Goal: Task Accomplishment & Management: Complete application form

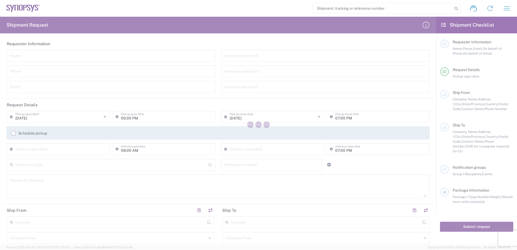
type input "[GEOGRAPHIC_DATA]"
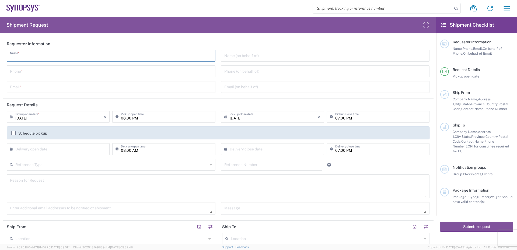
click at [25, 55] on input "text" at bounding box center [111, 55] width 202 height 9
type input "[PERSON_NAME]"
click at [27, 70] on input "tel" at bounding box center [111, 70] width 202 height 9
type input "[PHONE_NUMBER]"
click at [28, 87] on input "text" at bounding box center [111, 86] width 202 height 9
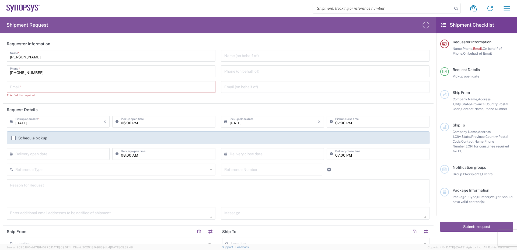
click at [39, 87] on input "text" at bounding box center [111, 86] width 202 height 9
paste input "[EMAIL_ADDRESS][DOMAIN_NAME]"
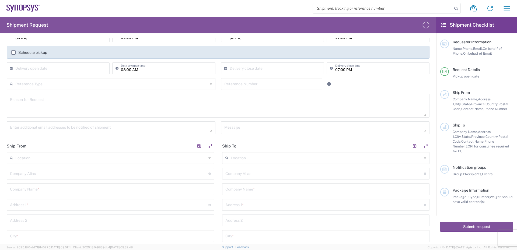
scroll to position [54, 0]
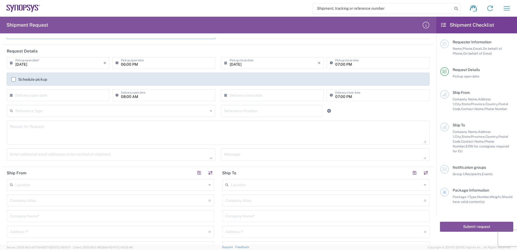
type input "[EMAIL_ADDRESS][DOMAIN_NAME]"
click at [46, 113] on input "text" at bounding box center [111, 110] width 193 height 9
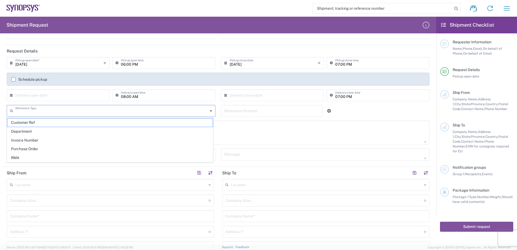
click at [50, 110] on input "text" at bounding box center [111, 110] width 193 height 9
click at [237, 134] on textarea at bounding box center [218, 132] width 417 height 21
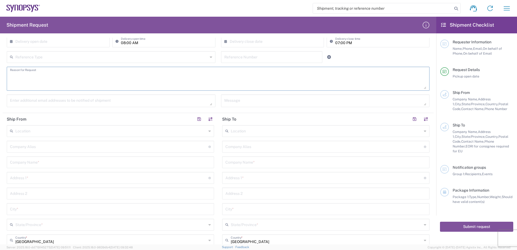
scroll to position [135, 0]
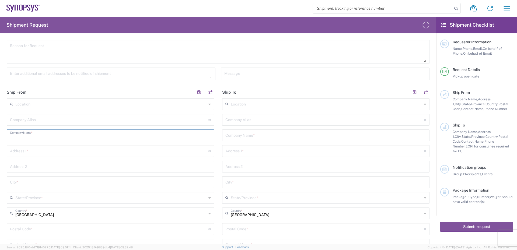
click at [23, 136] on input "text" at bounding box center [110, 134] width 201 height 9
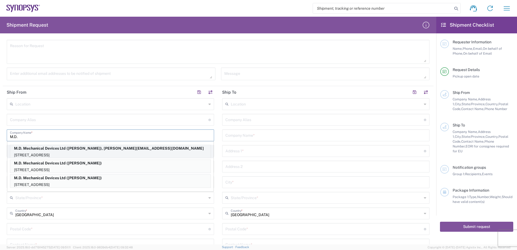
click at [74, 150] on p "M.D. Mechanical Devices Ltd ([PERSON_NAME]), [PERSON_NAME][EMAIL_ADDRESS][DOMAI…" at bounding box center [110, 148] width 201 height 7
type input "M.D. Mechanical Devices Ltd"
type input "Haamelim 34"
type input "[GEOGRAPHIC_DATA]"
type input "Israel"
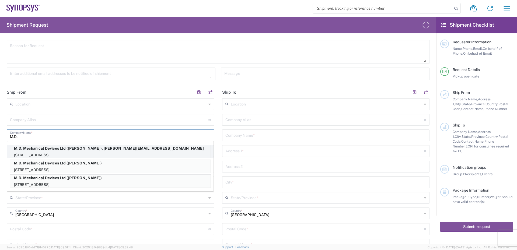
type input "2624409"
type input "[PERSON_NAME]"
type input "0507956680"
type input "[PERSON_NAME][EMAIL_ADDRESS][DOMAIN_NAME]"
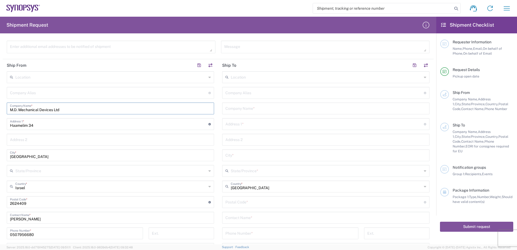
scroll to position [189, 0]
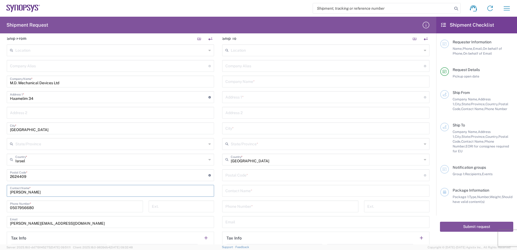
drag, startPoint x: 38, startPoint y: 193, endPoint x: 10, endPoint y: 190, distance: 28.2
click at [10, 190] on div "[PERSON_NAME] Contact Name *" at bounding box center [111, 191] width 208 height 12
type input "[PERSON_NAME]"
drag, startPoint x: 35, startPoint y: 209, endPoint x: -1, endPoint y: 206, distance: 35.9
click at [0, 206] on html "Shipment request Shipment tracking Employee non-product shipment request My shi…" at bounding box center [258, 125] width 517 height 250
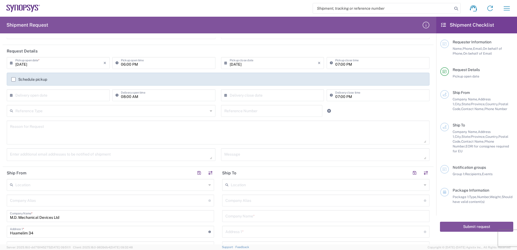
scroll to position [0, 0]
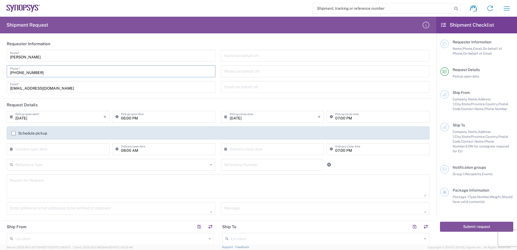
click at [42, 73] on input "[PHONE_NUMBER]" at bounding box center [111, 70] width 202 height 9
drag, startPoint x: 39, startPoint y: 73, endPoint x: 7, endPoint y: 72, distance: 31.3
click at [7, 72] on div "[PHONE_NUMBER] Phone *" at bounding box center [111, 71] width 209 height 12
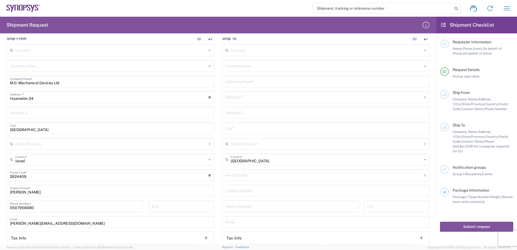
scroll to position [243, 0]
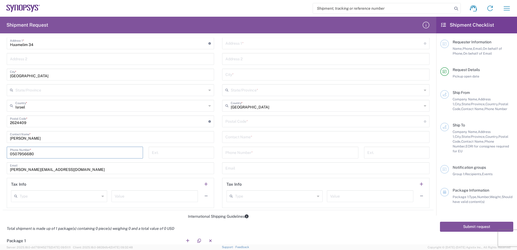
drag, startPoint x: 35, startPoint y: 155, endPoint x: -16, endPoint y: 154, distance: 51.2
click at [0, 154] on html "Shipment request Shipment tracking Employee non-product shipment request My shi…" at bounding box center [258, 125] width 517 height 250
paste input "[PHONE_NUMBER]"
type input "[PHONE_NUMBER]"
click at [167, 153] on input "tel" at bounding box center [181, 152] width 59 height 9
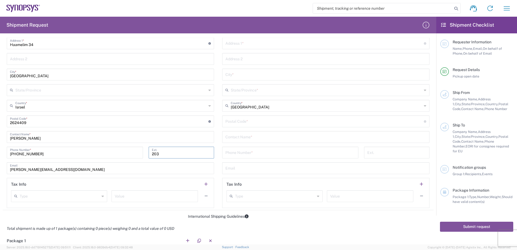
type input "203"
drag, startPoint x: 21, startPoint y: 170, endPoint x: 7, endPoint y: 170, distance: 14.6
click at [7, 170] on div "[PERSON_NAME][EMAIL_ADDRESS][DOMAIN_NAME] Email" at bounding box center [111, 169] width 208 height 12
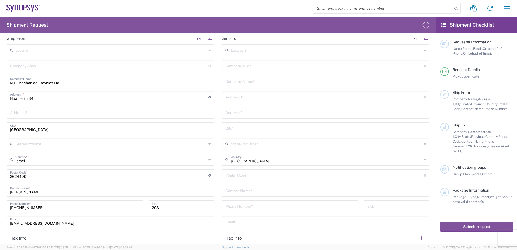
scroll to position [162, 0]
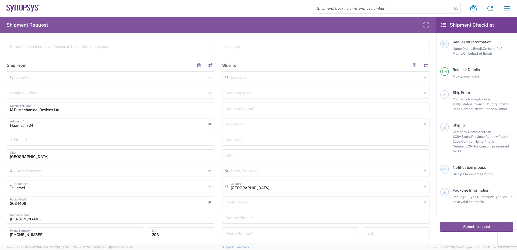
type input "[EMAIL_ADDRESS][DOMAIN_NAME]"
click at [243, 110] on input "text" at bounding box center [326, 107] width 201 height 9
click at [233, 110] on input "text" at bounding box center [326, 107] width 201 height 9
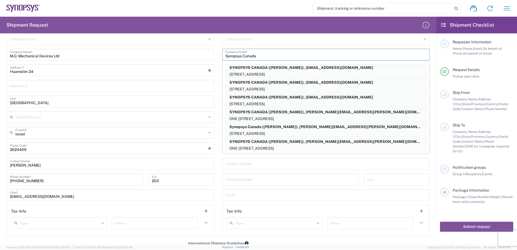
scroll to position [135, 0]
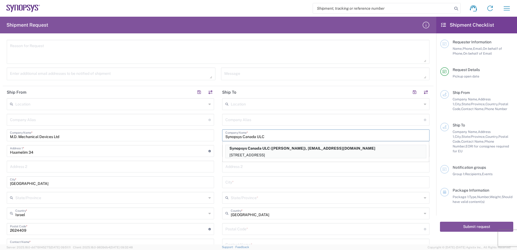
drag, startPoint x: 272, startPoint y: 136, endPoint x: 243, endPoint y: 135, distance: 29.9
click at [243, 135] on input "Synopsys Canada ULC" at bounding box center [326, 134] width 201 height 9
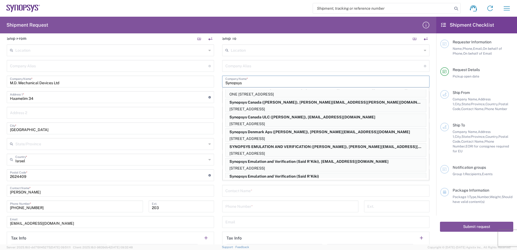
scroll to position [209, 0]
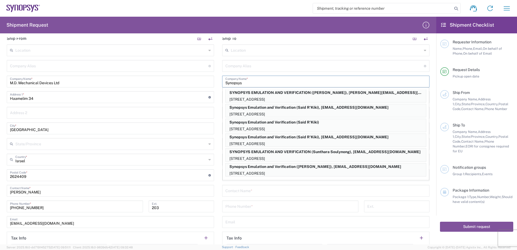
click at [255, 81] on input "Synopsys" at bounding box center [326, 81] width 201 height 9
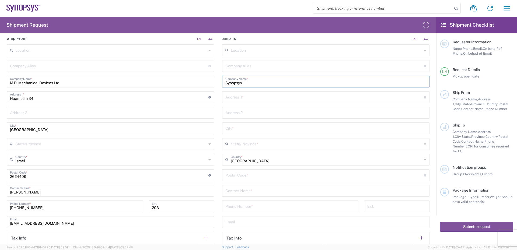
type input "Synopsys"
click at [235, 95] on input "text" at bounding box center [325, 96] width 199 height 9
type input "[STREET_ADDRESS][PERSON_NAME]"
click at [239, 130] on input "text" at bounding box center [326, 127] width 201 height 9
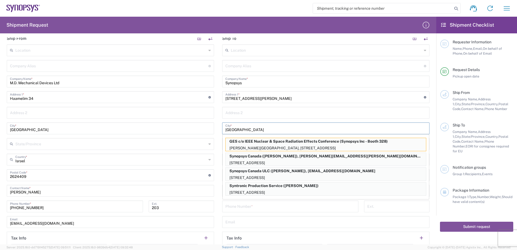
type input "[GEOGRAPHIC_DATA]"
click at [251, 112] on input "text" at bounding box center [326, 112] width 201 height 9
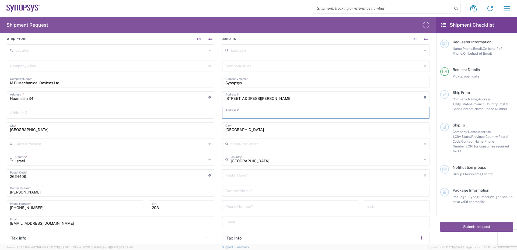
click at [252, 145] on input "text" at bounding box center [326, 143] width 191 height 9
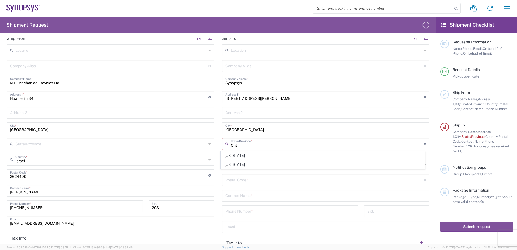
type input "Ont"
click at [251, 128] on input "[GEOGRAPHIC_DATA]" at bounding box center [326, 127] width 201 height 9
click at [254, 167] on input "[GEOGRAPHIC_DATA]" at bounding box center [326, 164] width 191 height 9
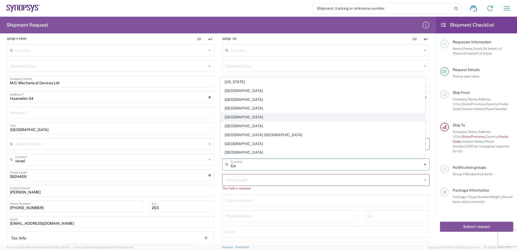
click at [235, 116] on span "[GEOGRAPHIC_DATA]" at bounding box center [323, 117] width 205 height 8
type input "[GEOGRAPHIC_DATA]"
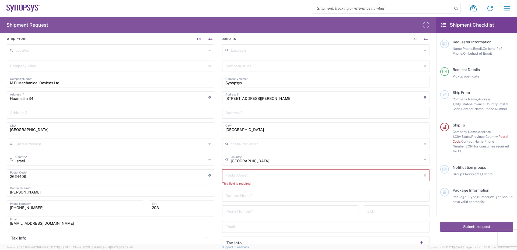
click at [247, 143] on input "text" at bounding box center [326, 143] width 191 height 9
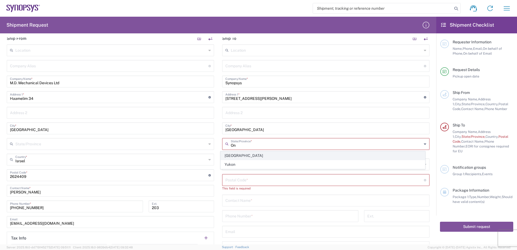
click at [231, 156] on span "[GEOGRAPHIC_DATA]" at bounding box center [323, 156] width 205 height 8
type input "[GEOGRAPHIC_DATA]"
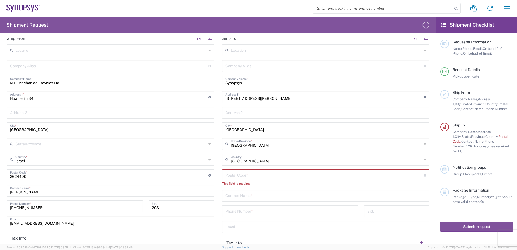
click at [237, 176] on input "undefined" at bounding box center [325, 174] width 199 height 9
click at [232, 175] on input "undefined" at bounding box center [325, 174] width 199 height 9
paste input "K2K 3G3"
type input "K2K 3G3"
click at [235, 190] on input "text" at bounding box center [326, 190] width 201 height 9
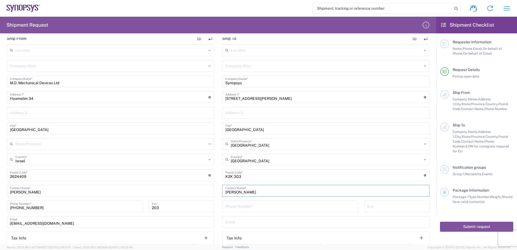
type input "[PERSON_NAME]"
click at [233, 204] on input "tel" at bounding box center [291, 206] width 130 height 9
click at [258, 83] on input "Synopsys" at bounding box center [326, 81] width 201 height 9
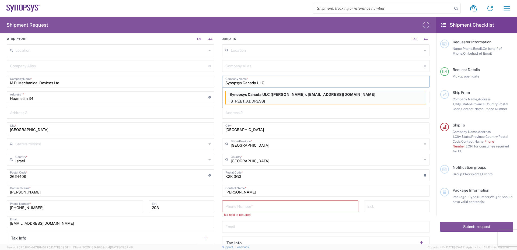
scroll to position [216, 0]
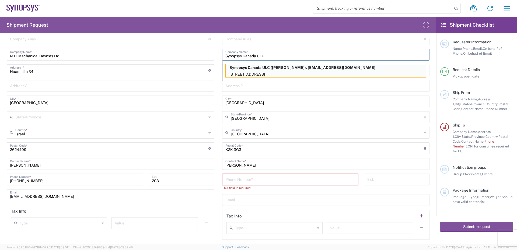
type input "Synopsys Canada ULC"
click at [232, 179] on input "tel" at bounding box center [291, 179] width 130 height 9
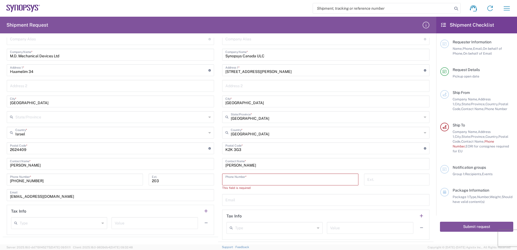
paste input "16137000846"
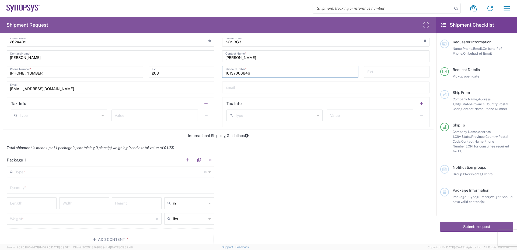
scroll to position [377, 0]
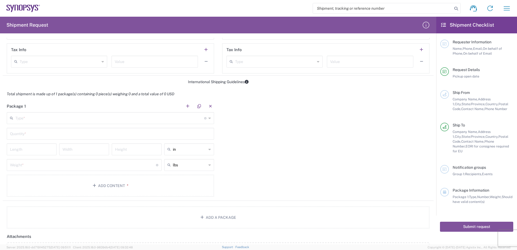
type input "16137000846"
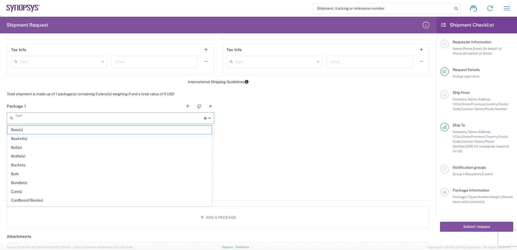
click at [33, 118] on input "text" at bounding box center [109, 117] width 189 height 9
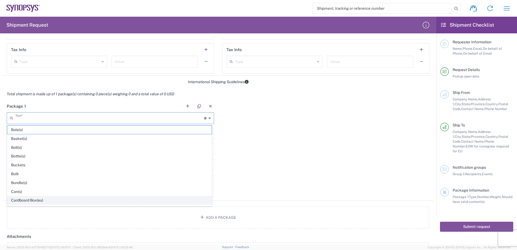
click at [29, 199] on span "Cardboard Box(es)" at bounding box center [109, 200] width 205 height 8
type input "Cardboard Box(es)"
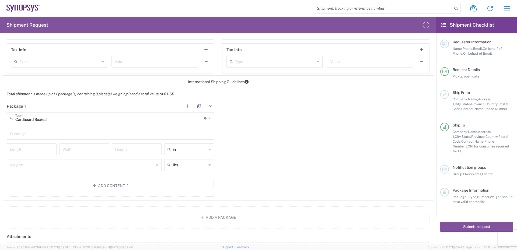
click at [32, 133] on input "text" at bounding box center [110, 133] width 201 height 9
type input "1"
click at [26, 152] on input "number" at bounding box center [31, 148] width 43 height 9
type input "16"
click at [209, 149] on icon at bounding box center [210, 149] width 2 height 9
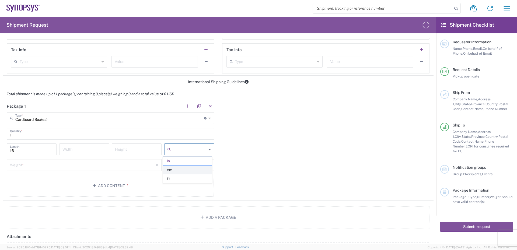
click at [170, 170] on span "cm" at bounding box center [187, 170] width 48 height 8
type input "40.64"
type input "cm"
drag, startPoint x: 22, startPoint y: 153, endPoint x: 5, endPoint y: 150, distance: 17.7
click at [5, 150] on main "Cardboard Box(es) Type * Material used to package goods Bale(s) Basket(s) Bolt(…" at bounding box center [111, 155] width 216 height 87
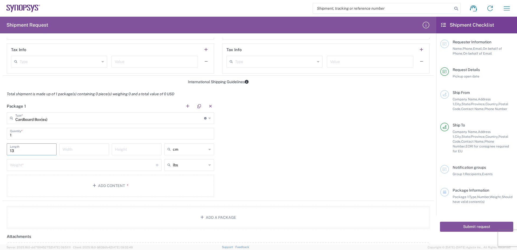
type input "13"
type input "16"
type input "25"
click at [209, 165] on icon at bounding box center [210, 165] width 2 height 9
click at [174, 187] on span "kgs" at bounding box center [187, 186] width 48 height 8
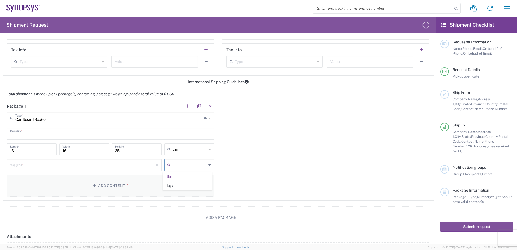
type input "kgs"
click at [74, 166] on input "number" at bounding box center [83, 164] width 146 height 9
type input "1.050"
click at [112, 185] on button "Add Content *" at bounding box center [111, 186] width 208 height 22
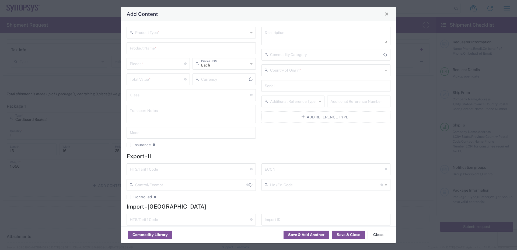
type input "US Dollar"
click at [144, 32] on input "text" at bounding box center [191, 31] width 113 height 9
paste input "MDDP585"
type input "MDDP585"
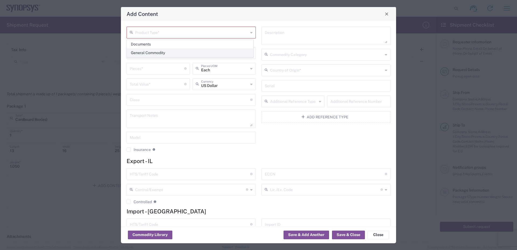
click at [146, 52] on span "General Commodity" at bounding box center [190, 53] width 126 height 8
type input "General Commodity"
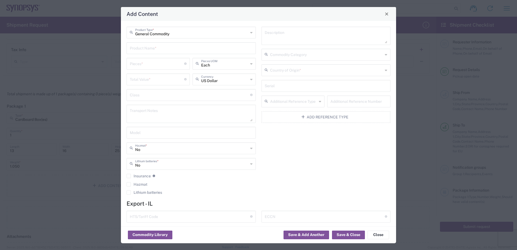
click at [146, 49] on input "text" at bounding box center [191, 47] width 123 height 9
paste input "MDDP585"
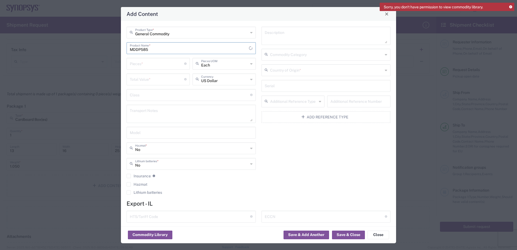
type input "MDDP585"
click at [146, 64] on input "number" at bounding box center [157, 63] width 54 height 9
type input "2"
click at [148, 80] on input "number" at bounding box center [157, 78] width 54 height 9
click at [130, 80] on input "number" at bounding box center [157, 78] width 54 height 9
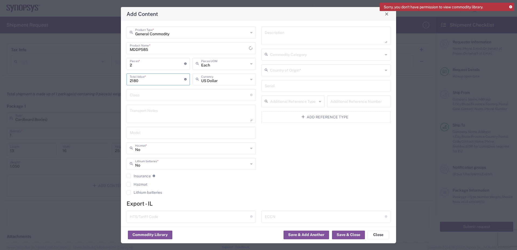
type input "2180"
click at [307, 72] on input "text" at bounding box center [326, 69] width 113 height 9
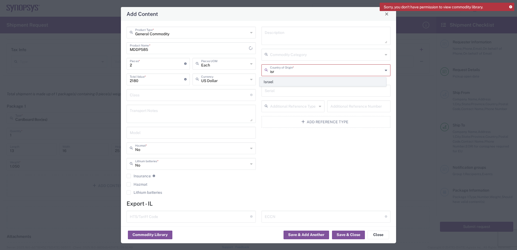
click at [282, 80] on span "Israel" at bounding box center [323, 82] width 126 height 8
type input "Israel"
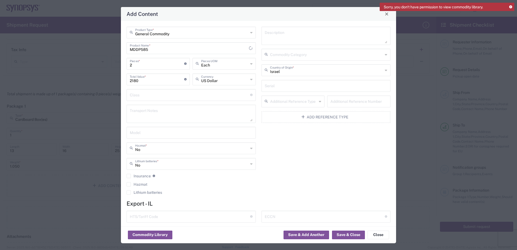
scroll to position [54, 0]
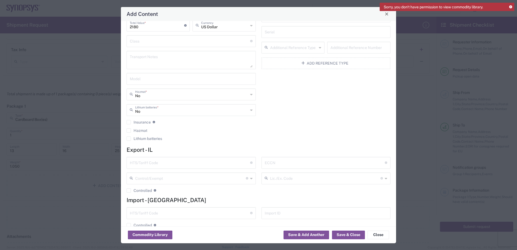
click at [142, 165] on input "text" at bounding box center [190, 162] width 120 height 9
drag, startPoint x: 153, startPoint y: 165, endPoint x: 127, endPoint y: 163, distance: 26.7
click at [127, 163] on div "9030820000 HTS/Tariff Code 10-digit U.S. import and export statistical classifi…" at bounding box center [191, 163] width 129 height 12
type input "9030820000"
click at [163, 212] on input "text" at bounding box center [190, 212] width 120 height 9
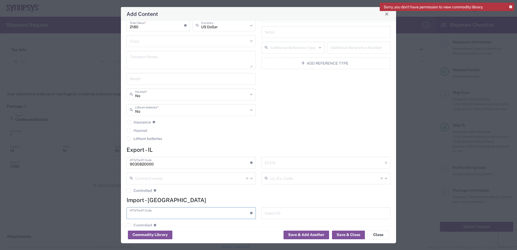
paste input "9030820000"
type input "9030820000"
click at [295, 162] on input "text" at bounding box center [325, 162] width 120 height 9
type input "3B992.b"
drag, startPoint x: 279, startPoint y: 165, endPoint x: 257, endPoint y: 165, distance: 22.1
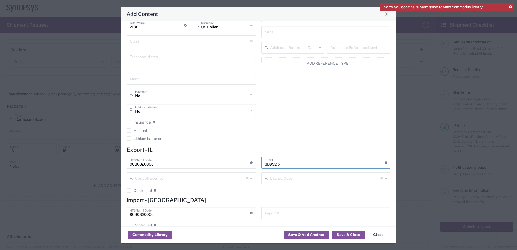
click at [259, 165] on div "3B992.b ECCN Export Control Classification Number which consists of a set of di…" at bounding box center [326, 177] width 135 height 40
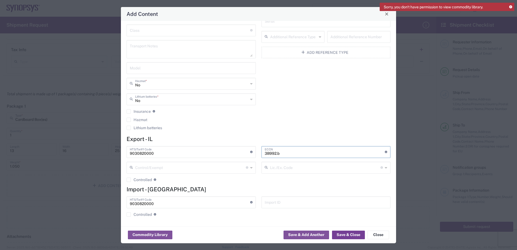
click at [350, 235] on button "Save & Close" at bounding box center [348, 235] width 33 height 9
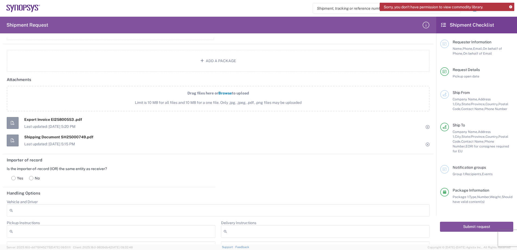
scroll to position [620, 0]
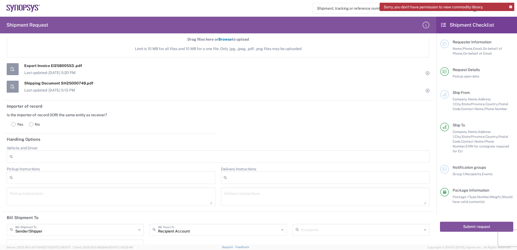
click at [12, 125] on rect at bounding box center [14, 124] width 4 height 4
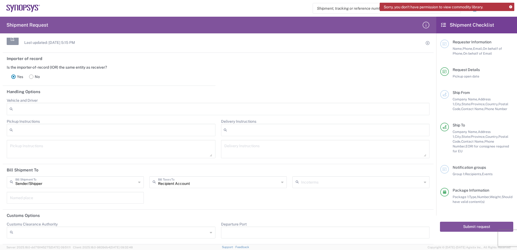
click at [138, 183] on icon at bounding box center [139, 182] width 2 height 9
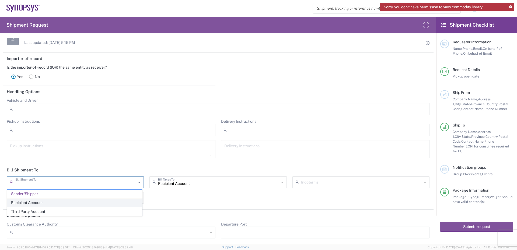
click at [25, 203] on span "Recipient Account" at bounding box center [74, 203] width 135 height 8
type input "Recipient Account"
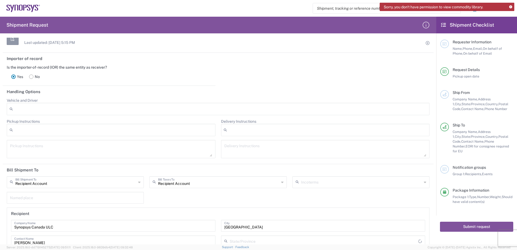
type input "[GEOGRAPHIC_DATA]"
click at [319, 181] on input "text" at bounding box center [361, 181] width 121 height 9
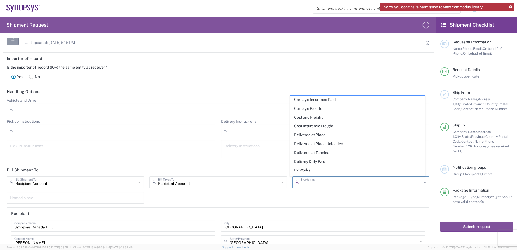
click at [299, 170] on span "Ex Works" at bounding box center [358, 170] width 135 height 8
type input "Recipient Account"
type input "Ex Works"
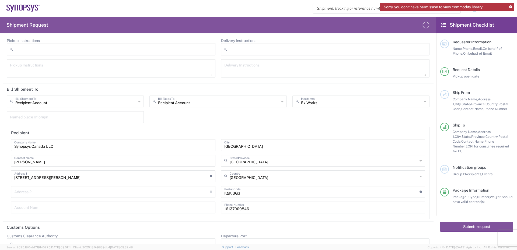
scroll to position [760, 0]
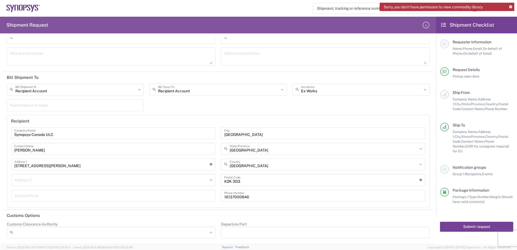
click at [480, 222] on button "Submit request" at bounding box center [476, 227] width 73 height 10
